Goal: Information Seeking & Learning: Learn about a topic

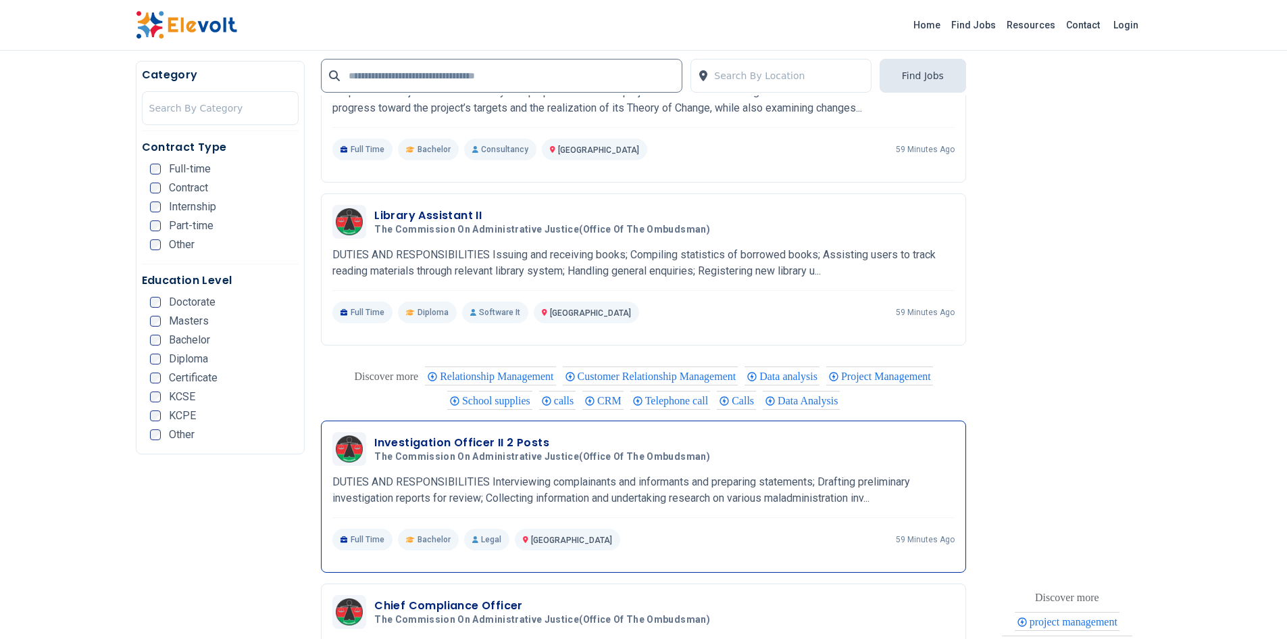
click at [649, 533] on div "Full Time Bachelor Legal Nairobi KE 59 minutes ago" at bounding box center [643, 539] width 622 height 22
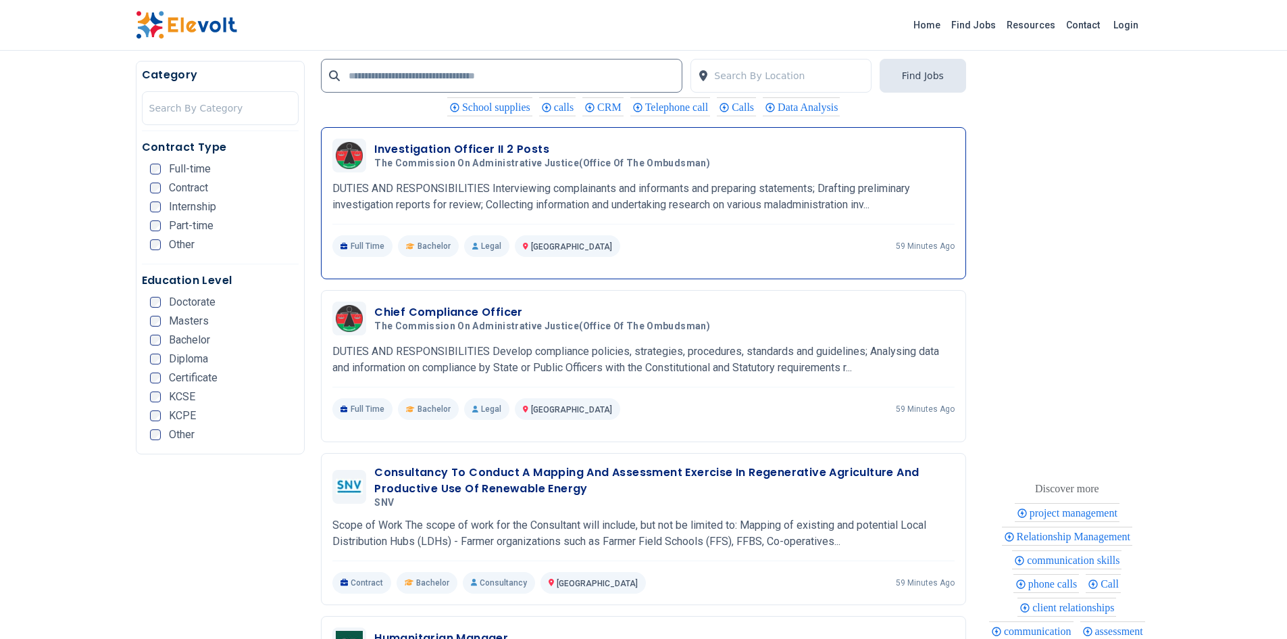
scroll to position [1925, 0]
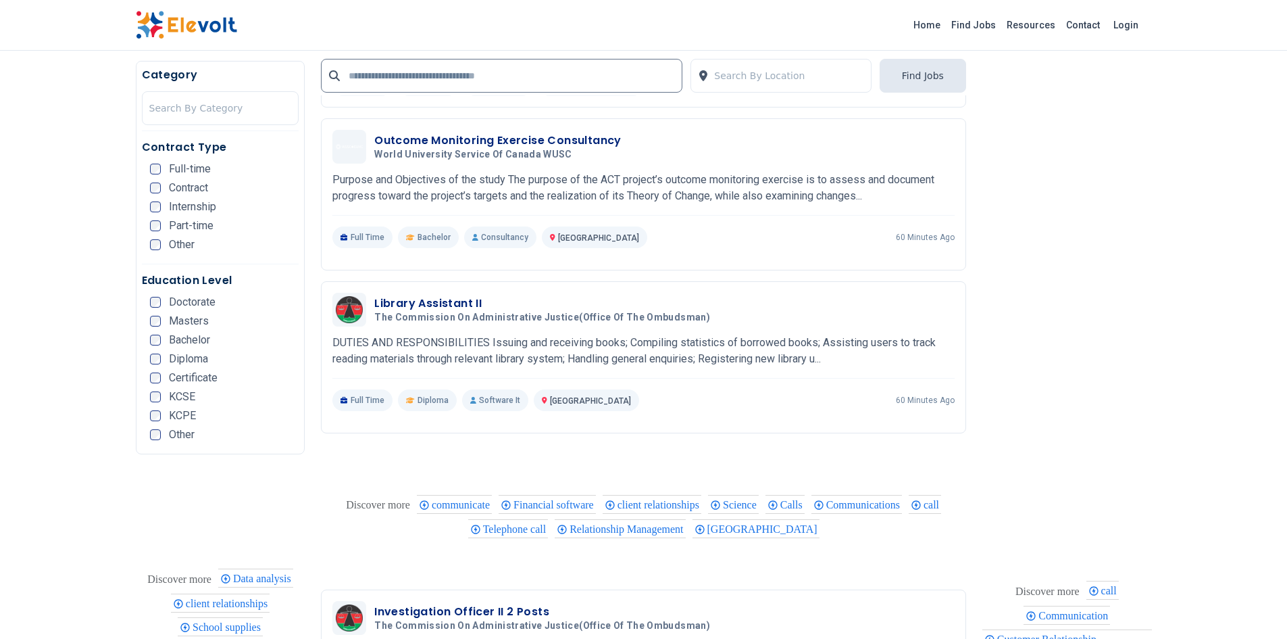
scroll to position [1548, 0]
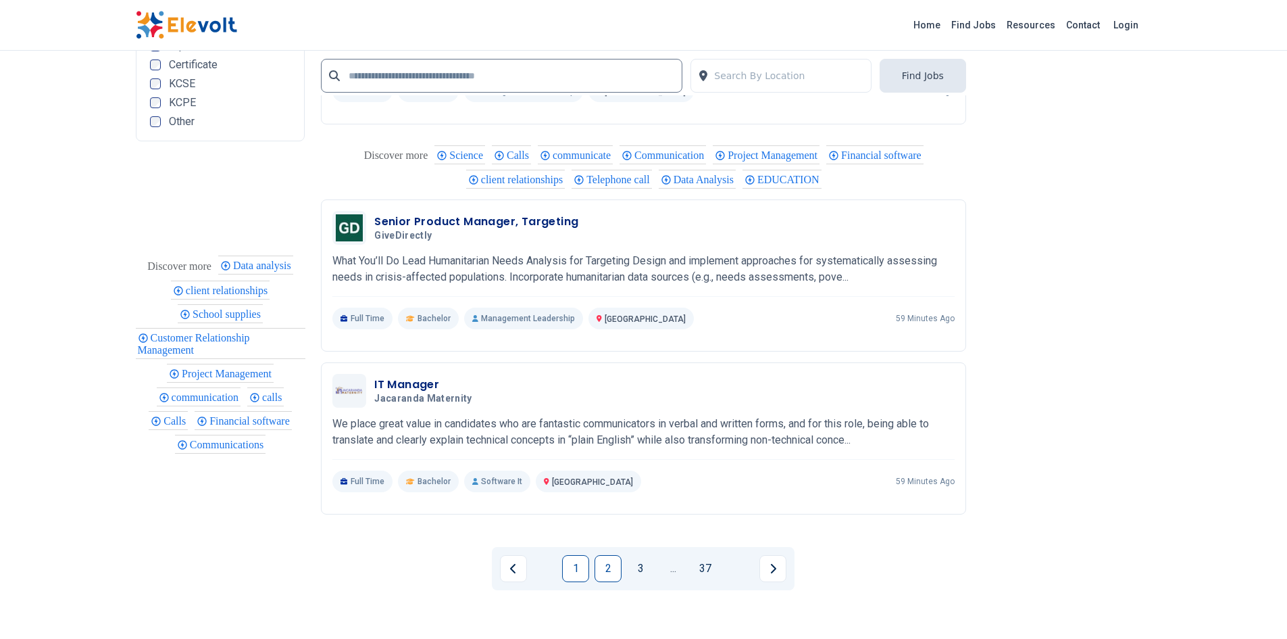
click at [610, 573] on link "2" at bounding box center [608, 568] width 27 height 27
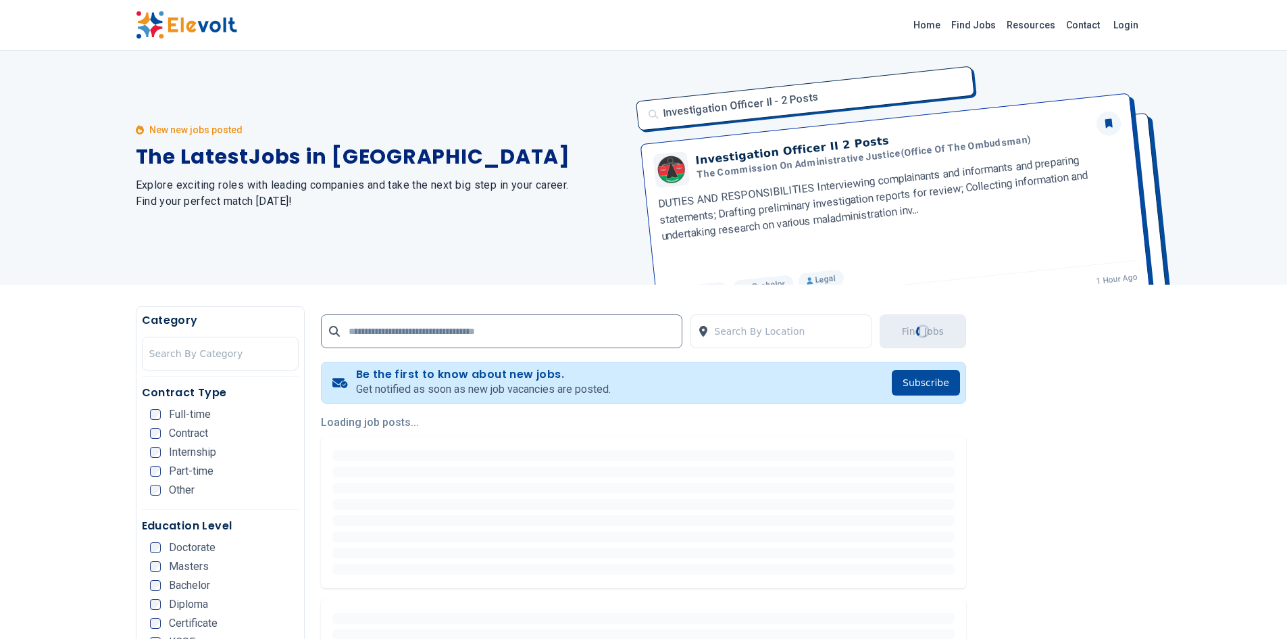
scroll to position [0, 0]
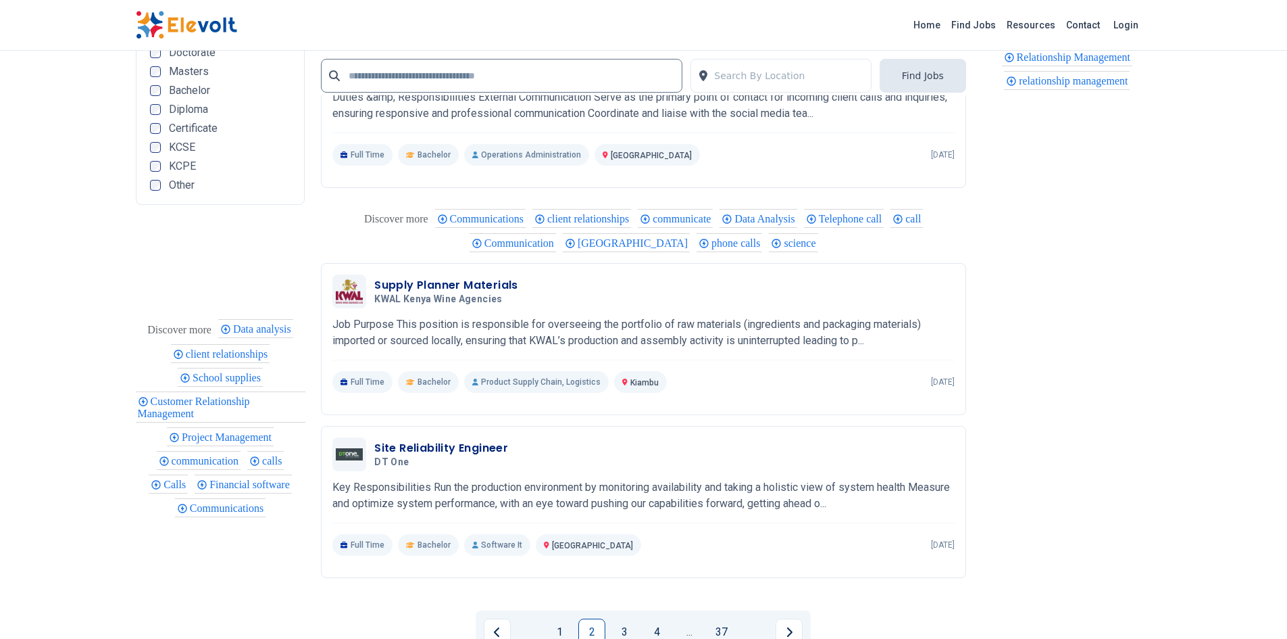
scroll to position [2500, 0]
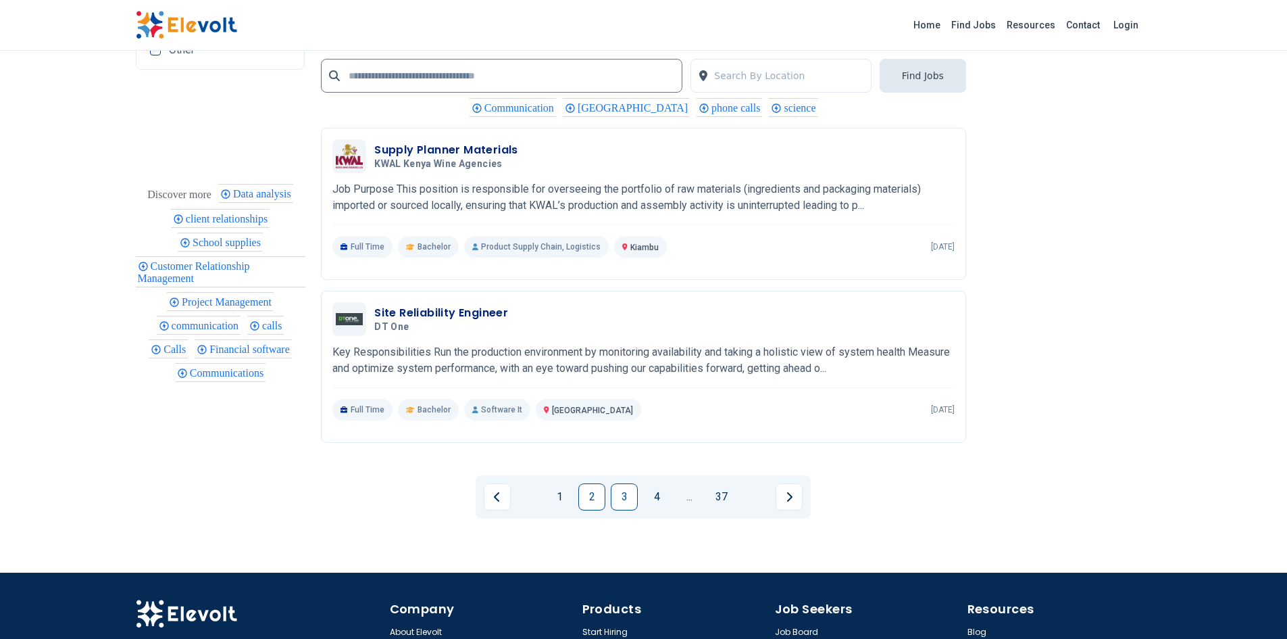
click at [623, 502] on link "3" at bounding box center [624, 496] width 27 height 27
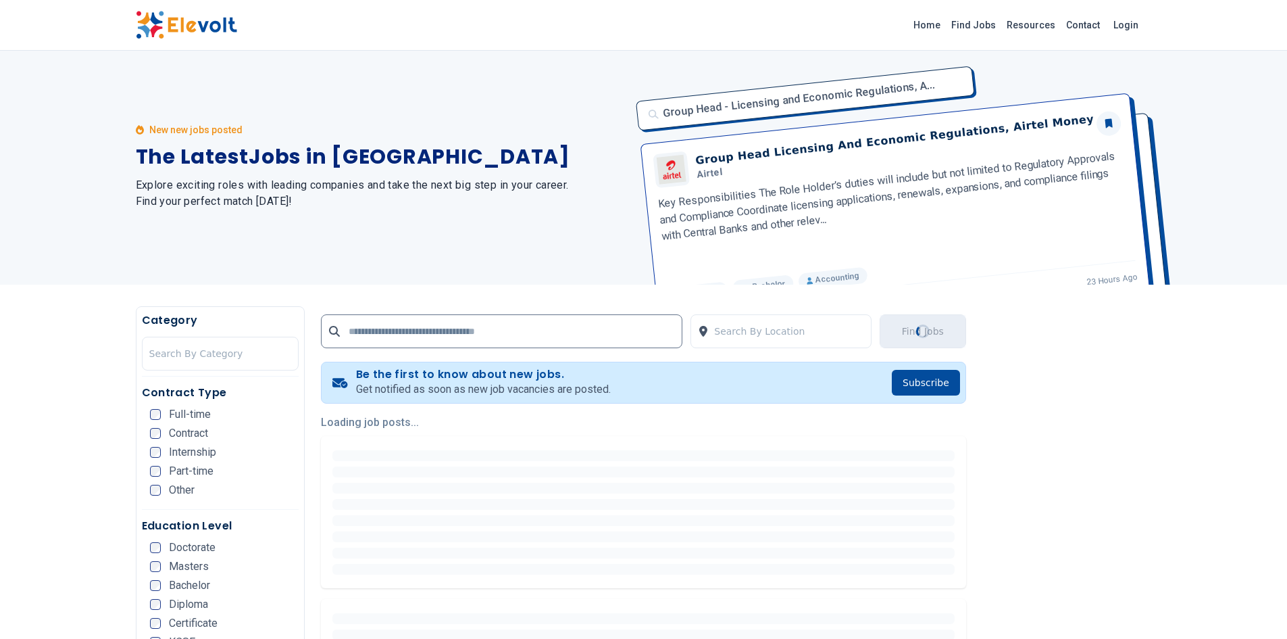
scroll to position [0, 0]
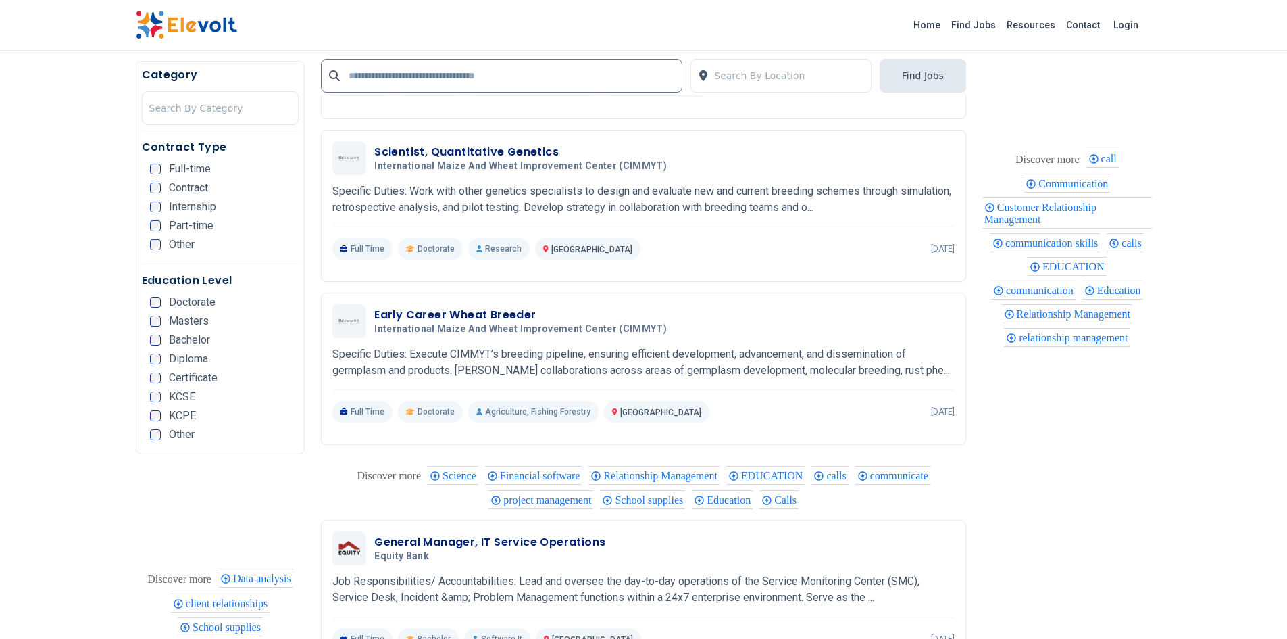
scroll to position [2499, 0]
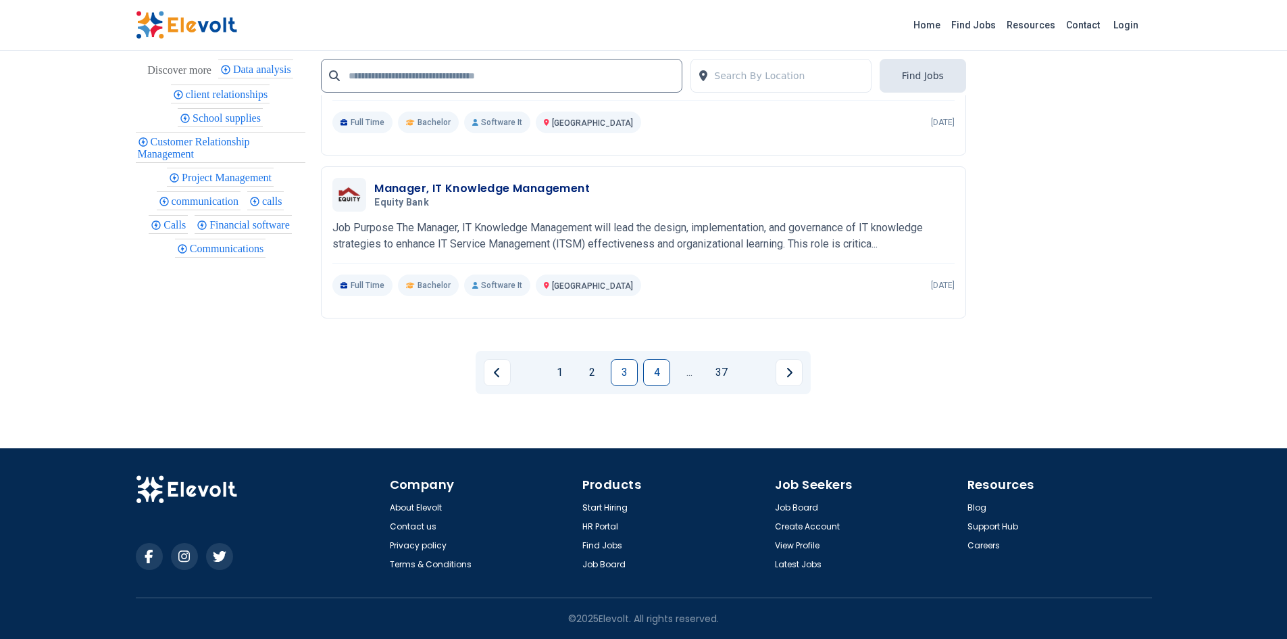
click at [670, 368] on link "4" at bounding box center [656, 372] width 27 height 27
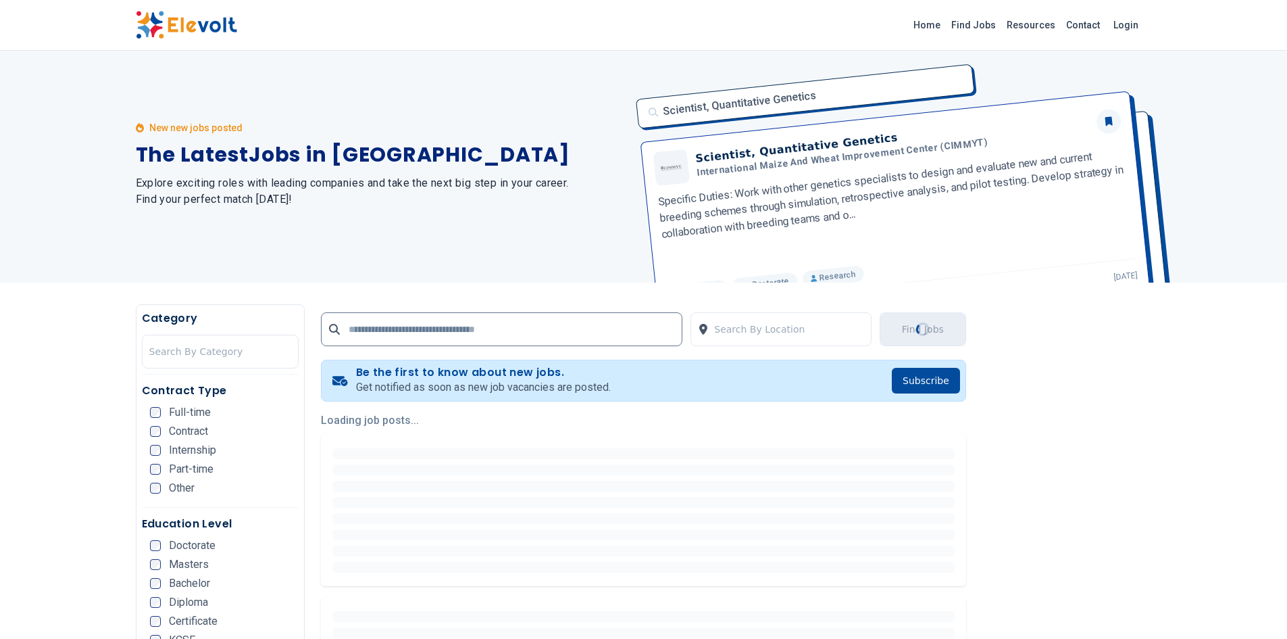
scroll to position [0, 0]
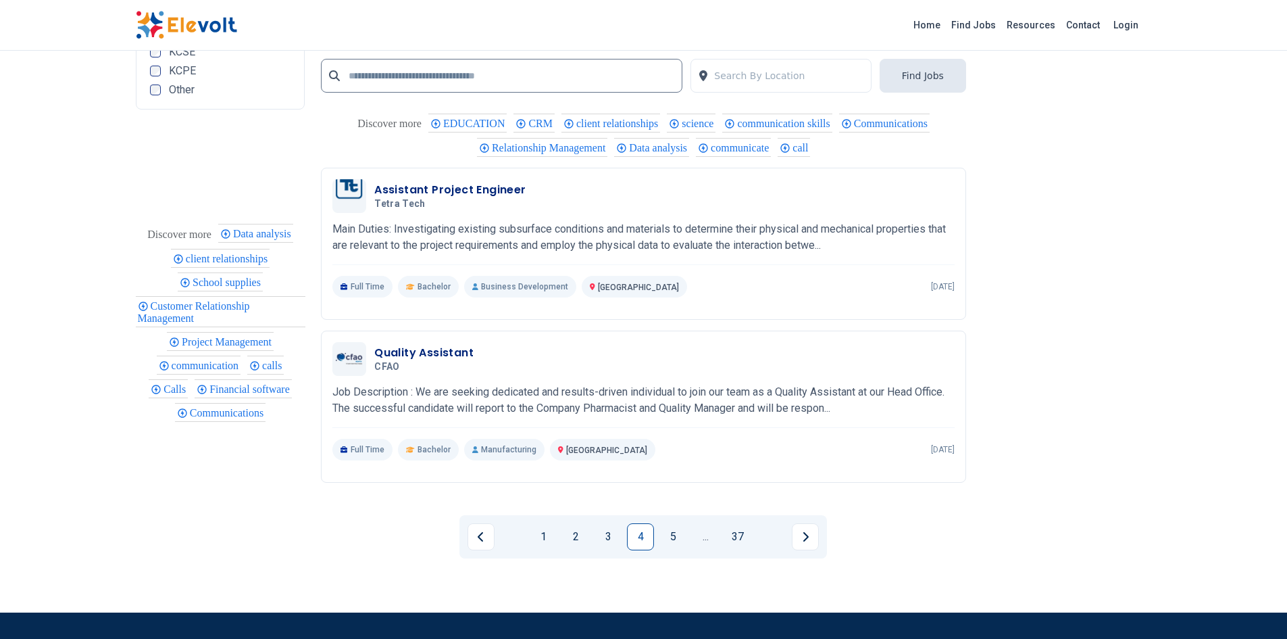
scroll to position [2598, 0]
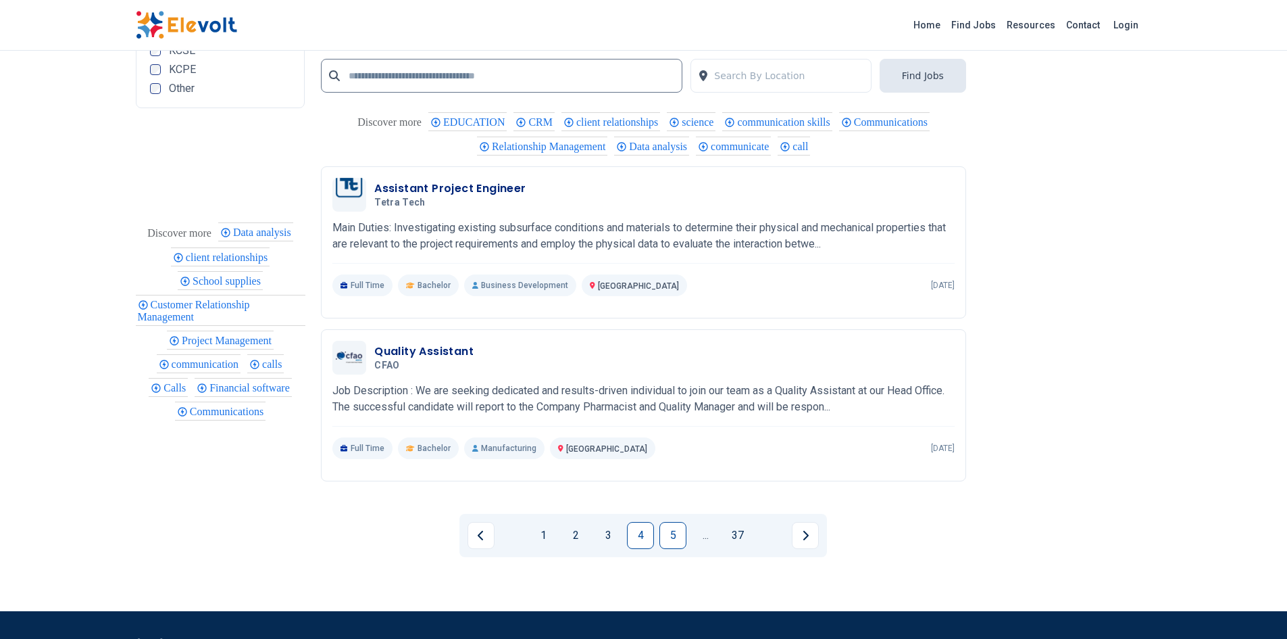
click at [667, 540] on link "5" at bounding box center [673, 535] width 27 height 27
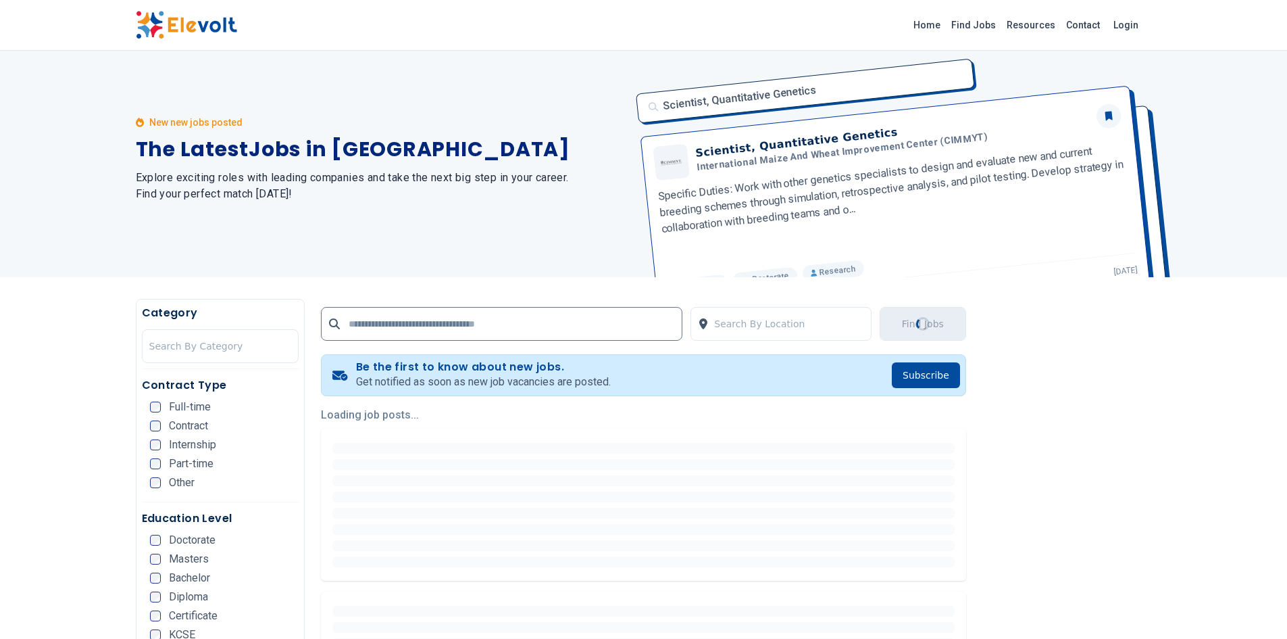
scroll to position [0, 0]
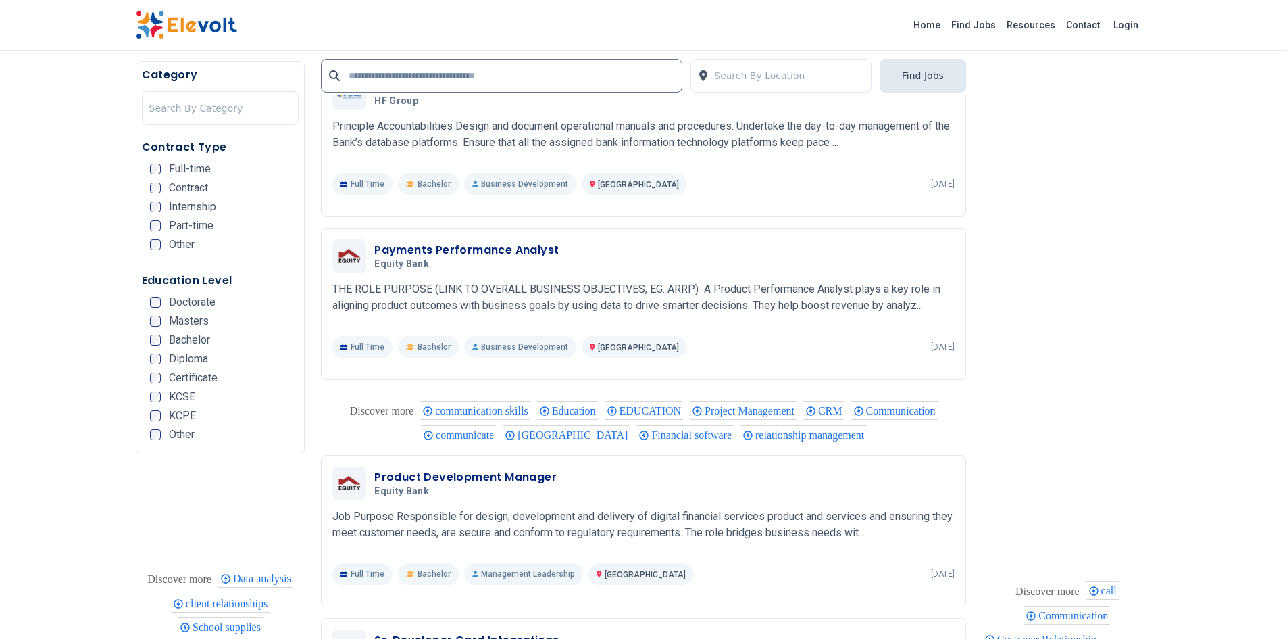
scroll to position [874, 0]
